Goal: Task Accomplishment & Management: Complete application form

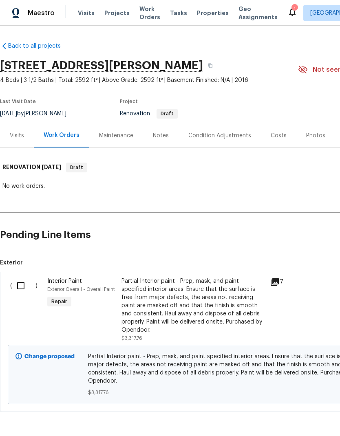
scroll to position [23, 0]
click at [24, 277] on input "checkbox" at bounding box center [23, 285] width 23 height 17
checkbox input "true"
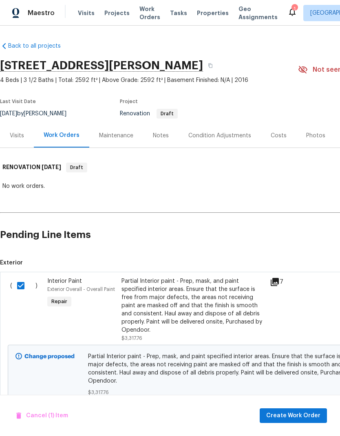
scroll to position [0, 0]
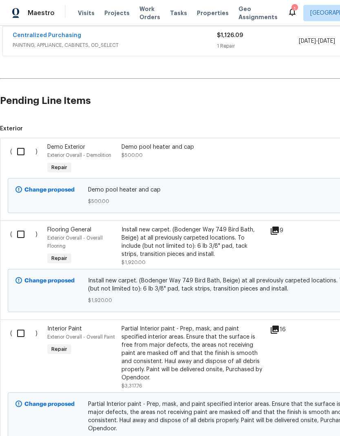
scroll to position [156, 0]
click at [23, 151] on input "checkbox" at bounding box center [23, 151] width 23 height 17
checkbox input "true"
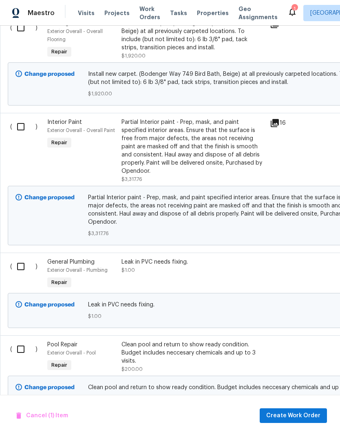
scroll to position [361, 0]
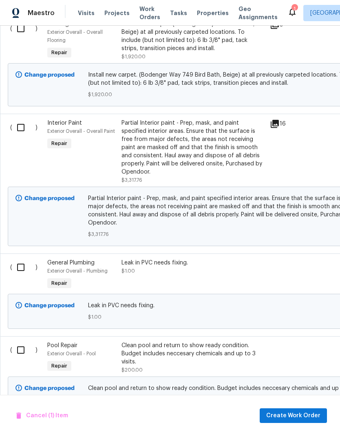
click at [20, 259] on input "checkbox" at bounding box center [23, 267] width 23 height 17
checkbox input "true"
click at [20, 341] on input "checkbox" at bounding box center [23, 349] width 23 height 17
checkbox input "true"
click at [281, 416] on span "Create Work Order" at bounding box center [293, 416] width 54 height 10
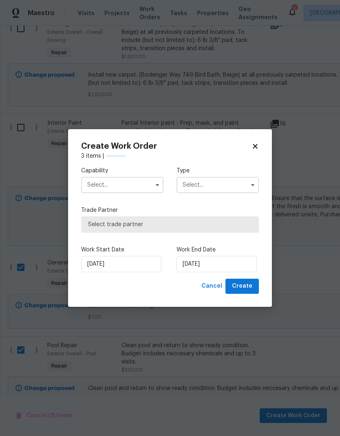
click at [152, 187] on button "button" at bounding box center [157, 185] width 10 height 10
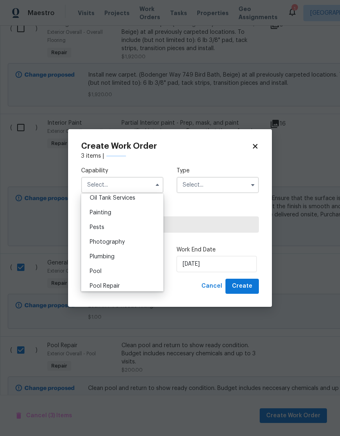
scroll to position [690, 0]
click at [136, 256] on div "Pool" at bounding box center [122, 256] width 78 height 15
type input "Pool"
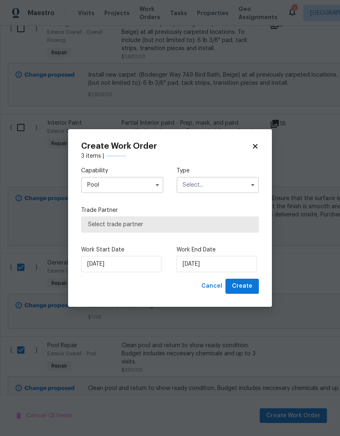
click at [213, 182] on input "text" at bounding box center [217, 185] width 82 height 16
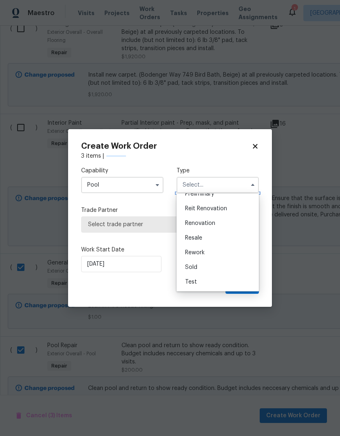
scroll to position [185, 0]
click at [225, 220] on div "Renovation" at bounding box center [217, 223] width 78 height 15
type input "Renovation"
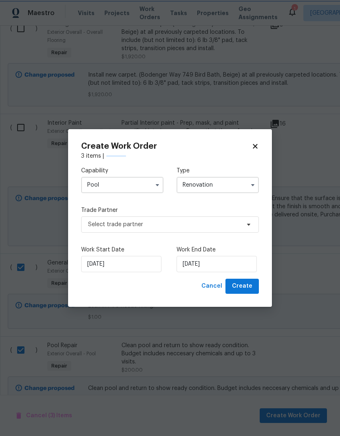
scroll to position [0, 0]
click at [213, 228] on span "Select trade partner" at bounding box center [164, 224] width 152 height 8
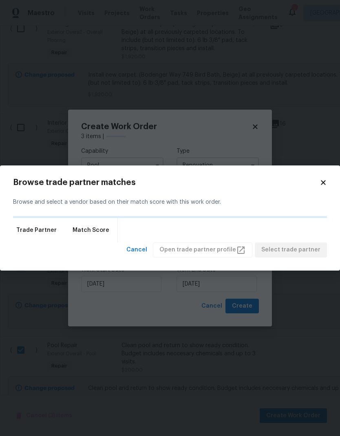
click at [325, 183] on icon at bounding box center [322, 182] width 7 height 7
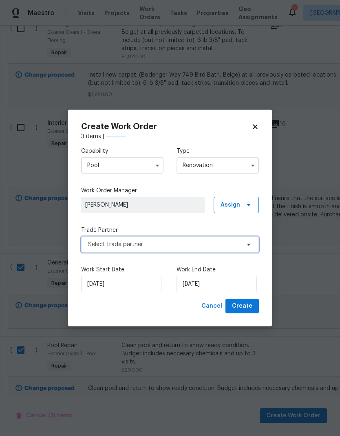
click at [191, 239] on span "Select trade partner" at bounding box center [170, 244] width 178 height 16
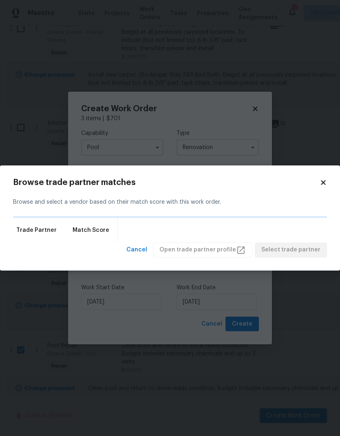
click at [324, 181] on icon at bounding box center [322, 182] width 7 height 7
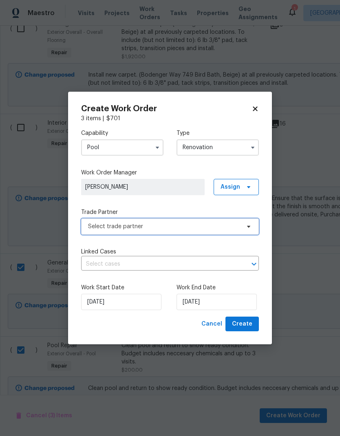
click at [192, 222] on span "Select trade partner" at bounding box center [164, 226] width 152 height 8
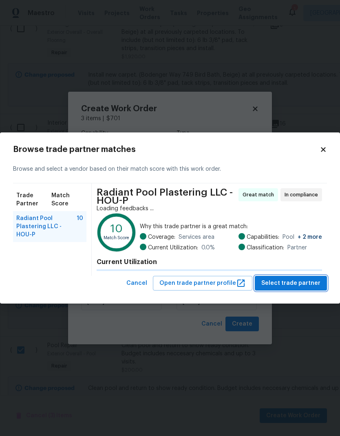
click at [300, 280] on span "Select trade partner" at bounding box center [290, 283] width 59 height 10
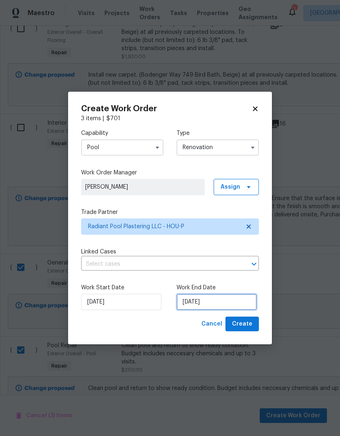
click at [204, 298] on input "[DATE]" at bounding box center [216, 302] width 80 height 16
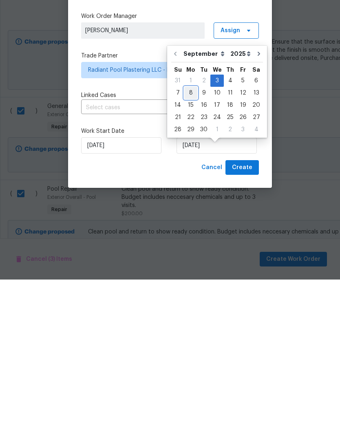
click at [192, 244] on div "8" at bounding box center [190, 249] width 13 height 11
type input "[DATE]"
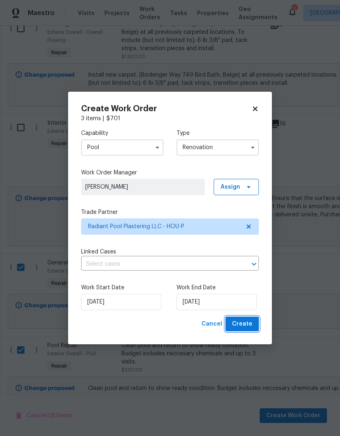
click at [249, 328] on span "Create" at bounding box center [242, 324] width 20 height 10
click at [190, 201] on div "Capability Pool Type Renovation Work Order Manager [PERSON_NAME] Assign Trade P…" at bounding box center [170, 220] width 178 height 194
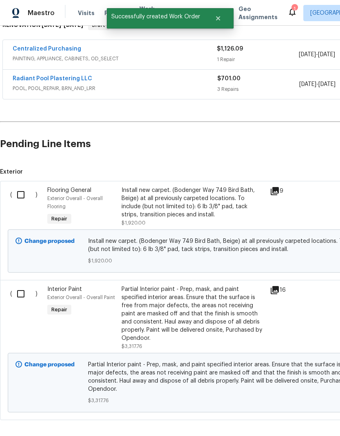
scroll to position [142, 0]
click at [18, 297] on input "checkbox" at bounding box center [23, 294] width 23 height 17
checkbox input "true"
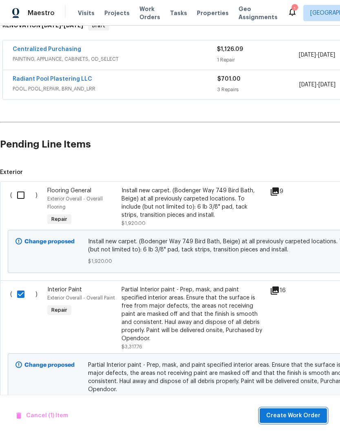
click at [278, 408] on button "Create Work Order" at bounding box center [293, 415] width 67 height 15
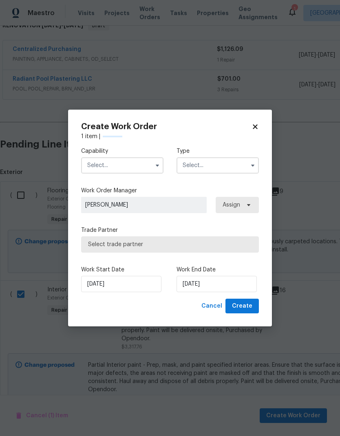
click at [137, 168] on input "text" at bounding box center [122, 165] width 82 height 16
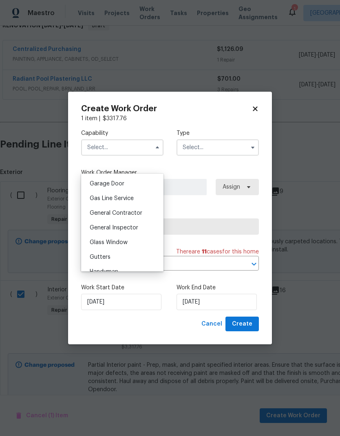
scroll to position [363, 0]
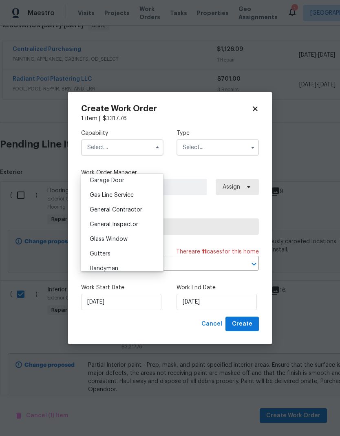
click at [149, 211] on div "General Contractor" at bounding box center [122, 210] width 78 height 15
type input "General Contractor"
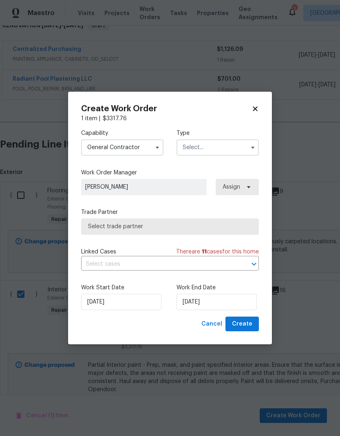
click at [211, 148] on input "text" at bounding box center [217, 147] width 82 height 16
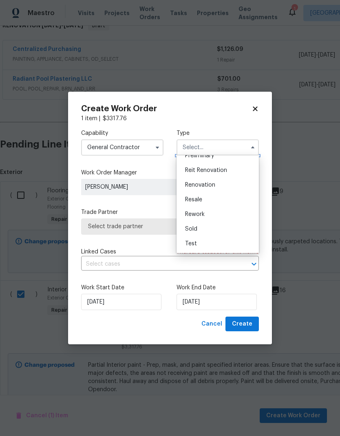
scroll to position [185, 0]
click at [218, 186] on div "Renovation" at bounding box center [217, 185] width 78 height 15
type input "Renovation"
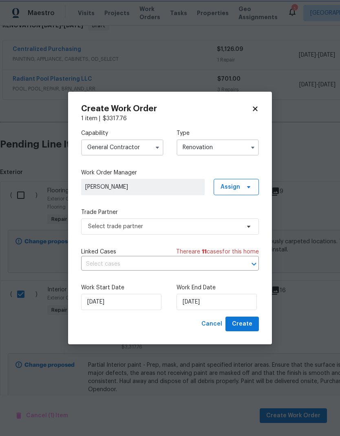
scroll to position [0, 0]
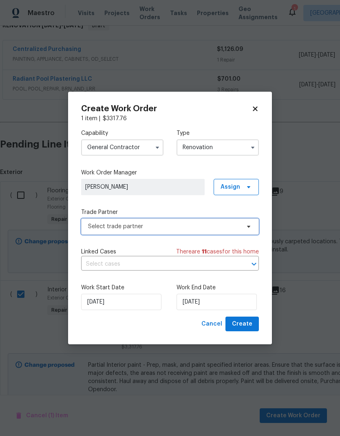
click at [173, 224] on span "Select trade partner" at bounding box center [164, 226] width 152 height 8
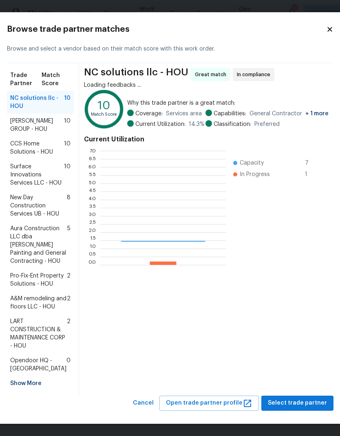
scroll to position [114, 126]
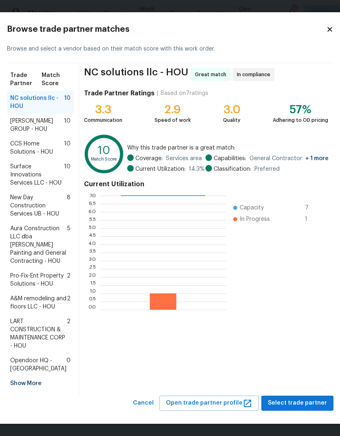
click at [22, 156] on span "CCS Home Solutions - HOU" at bounding box center [37, 148] width 54 height 16
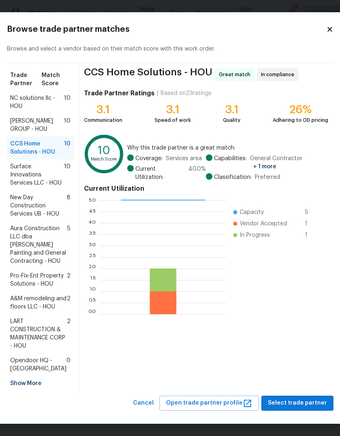
click at [27, 187] on span "Surface Innovations Services LLC - HOU" at bounding box center [37, 175] width 54 height 24
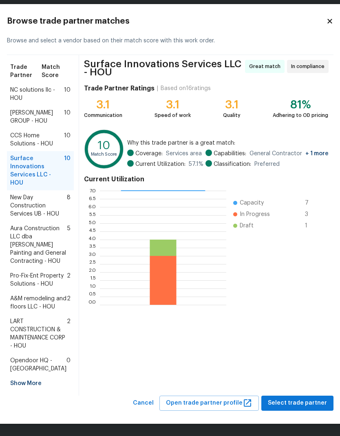
scroll to position [65, 0]
click at [288, 404] on span "Select trade partner" at bounding box center [297, 403] width 59 height 10
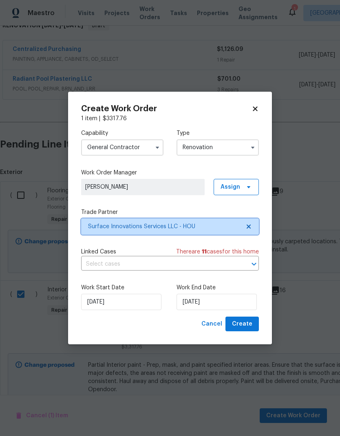
scroll to position [0, 0]
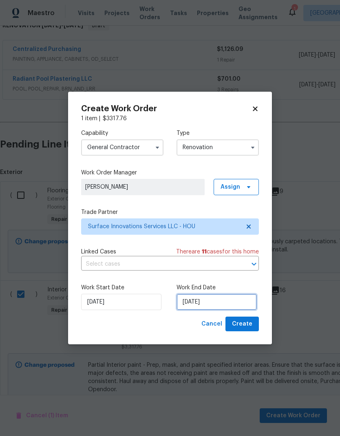
click at [218, 298] on input "[DATE]" at bounding box center [216, 302] width 80 height 16
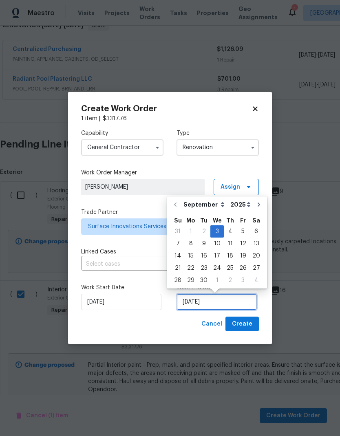
scroll to position [6, 0]
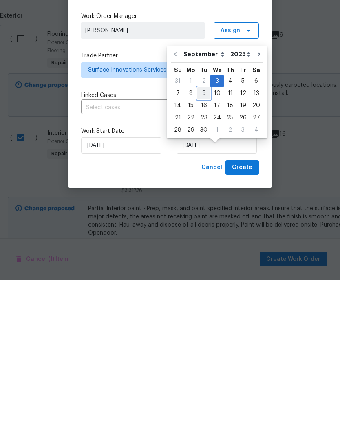
click at [209, 244] on div "7 8 9 10 11 12 13" at bounding box center [217, 250] width 92 height 12
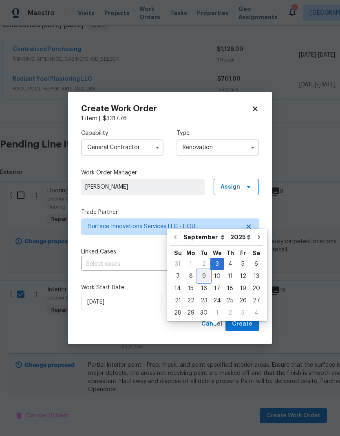
click at [204, 271] on div "9" at bounding box center [203, 276] width 13 height 11
type input "[DATE]"
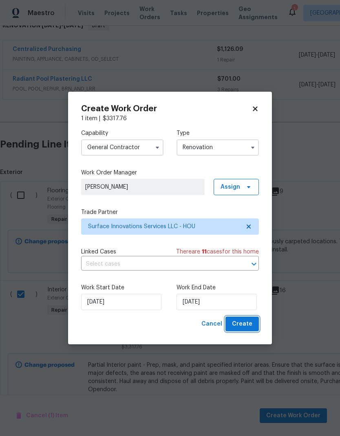
click at [245, 325] on span "Create" at bounding box center [242, 324] width 20 height 10
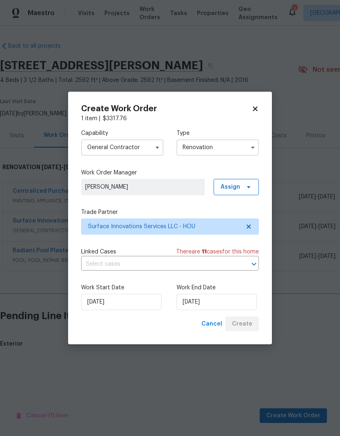
scroll to position [0, 0]
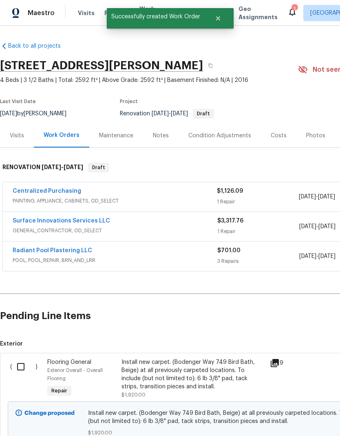
click at [22, 362] on input "checkbox" at bounding box center [23, 366] width 23 height 17
checkbox input "true"
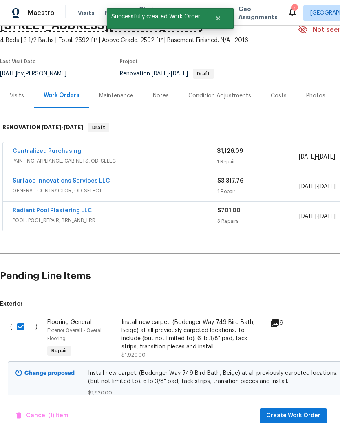
scroll to position [40, 0]
click at [276, 409] on button "Create Work Order" at bounding box center [293, 415] width 67 height 15
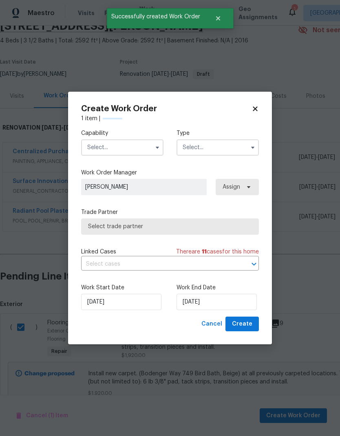
click at [141, 148] on input "text" at bounding box center [122, 147] width 82 height 16
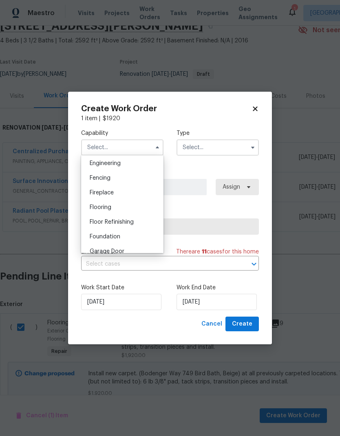
scroll to position [273, 0]
click at [146, 205] on div "Flooring" at bounding box center [122, 207] width 78 height 15
type input "Flooring"
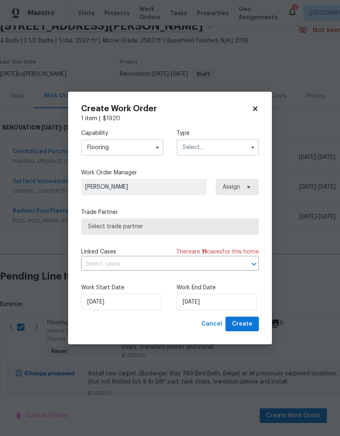
click at [207, 142] on input "text" at bounding box center [217, 147] width 82 height 16
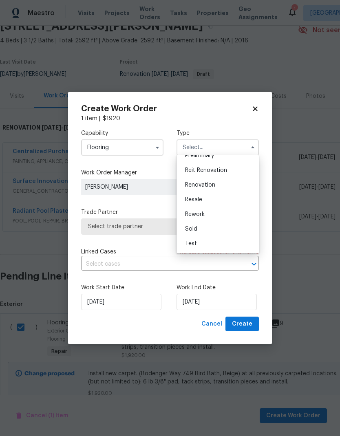
scroll to position [185, 0]
click at [226, 180] on div "Renovation" at bounding box center [217, 185] width 78 height 15
type input "Renovation"
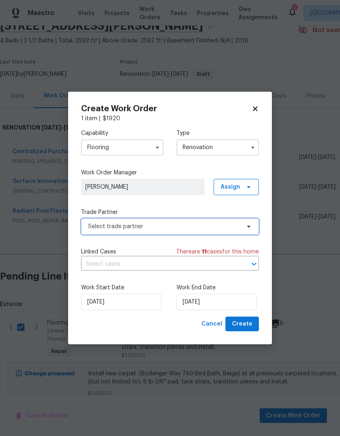
click at [183, 224] on span "Select trade partner" at bounding box center [164, 226] width 152 height 8
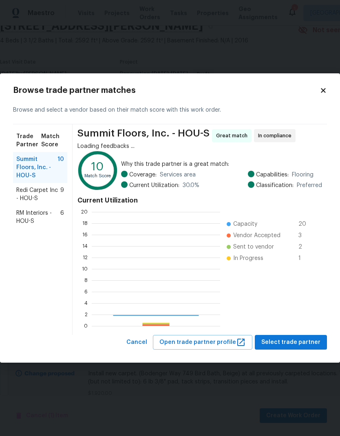
scroll to position [114, 128]
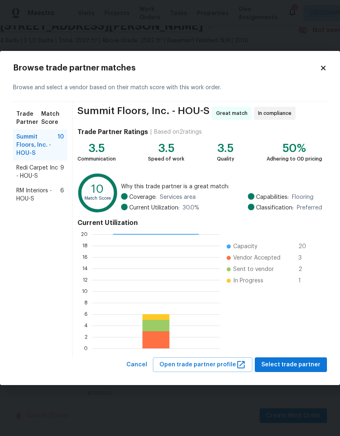
click at [55, 166] on span "Redi Carpet Inc - HOU-S" at bounding box center [38, 172] width 44 height 16
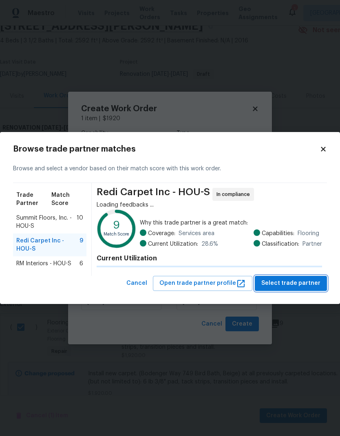
click at [284, 287] on span "Select trade partner" at bounding box center [290, 283] width 59 height 10
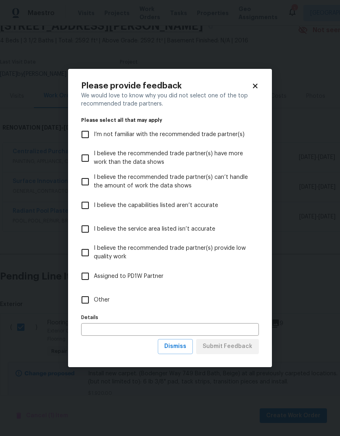
click at [85, 293] on input "Other" at bounding box center [85, 299] width 17 height 17
checkbox input "true"
click at [229, 345] on span "Submit Feedback" at bounding box center [228, 346] width 50 height 10
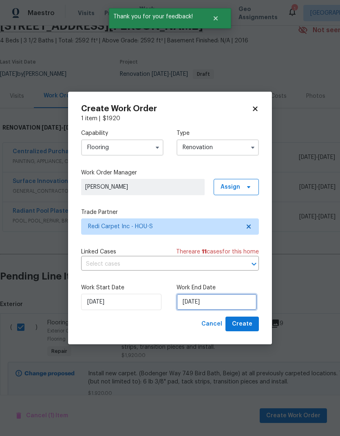
click at [227, 297] on input "[DATE]" at bounding box center [216, 302] width 80 height 16
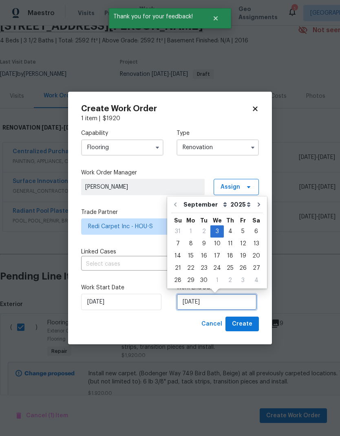
scroll to position [6, 0]
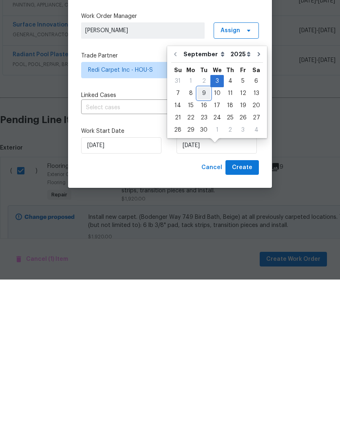
click at [202, 244] on div "9" at bounding box center [203, 249] width 13 height 11
type input "[DATE]"
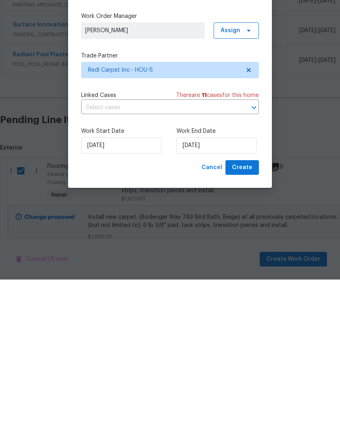
scroll to position [33, 0]
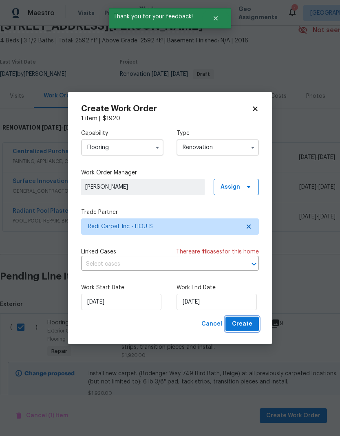
click at [247, 324] on span "Create" at bounding box center [242, 324] width 20 height 10
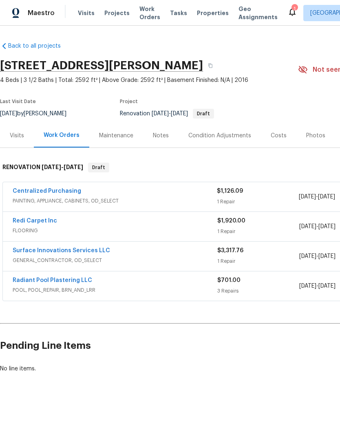
scroll to position [0, 0]
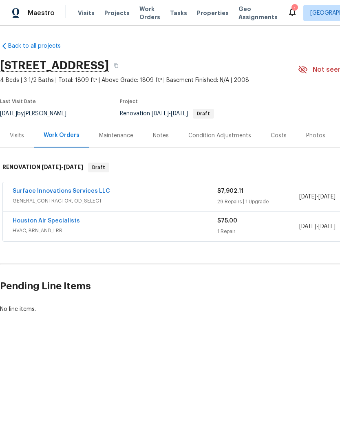
click at [23, 193] on link "Surface Innovations Services LLC" at bounding box center [61, 191] width 97 height 6
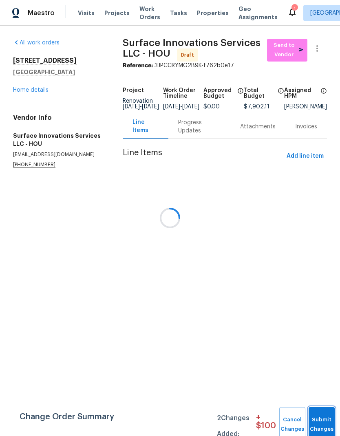
click at [324, 419] on button "Submit Changes" at bounding box center [321, 424] width 26 height 35
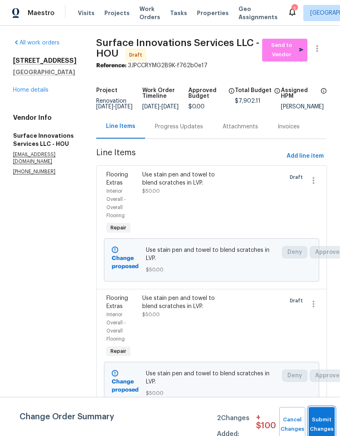
click at [322, 417] on button "Submit Changes" at bounding box center [321, 424] width 26 height 35
click at [323, 423] on span "Submit Changes" at bounding box center [322, 424] width 18 height 19
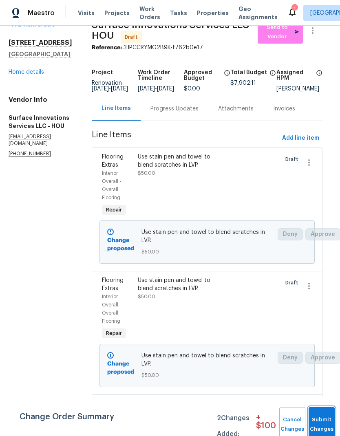
scroll to position [18, 5]
click at [322, 423] on button "Submit Changes" at bounding box center [321, 424] width 26 height 35
